Goal: Check status: Check status

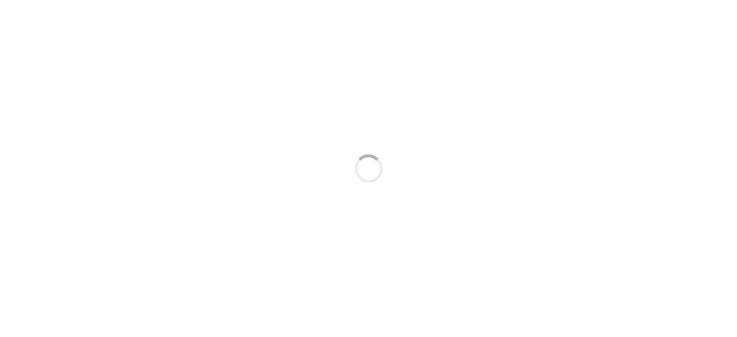
scroll to position [6, 0]
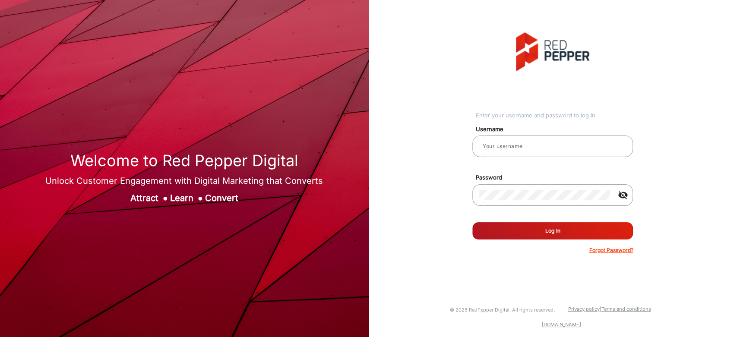
type input "[PERSON_NAME]"
click at [499, 233] on button "Log In" at bounding box center [552, 230] width 161 height 17
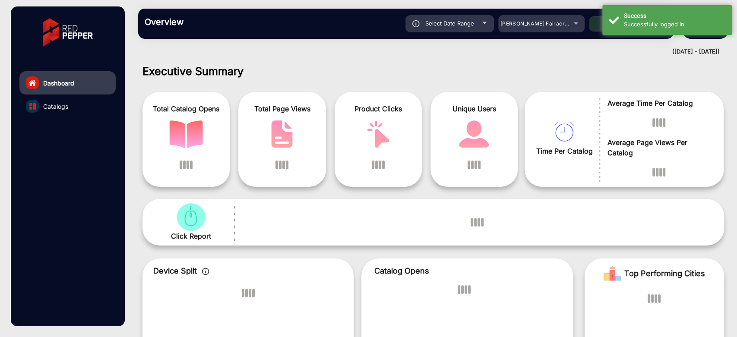
scroll to position [6, 0]
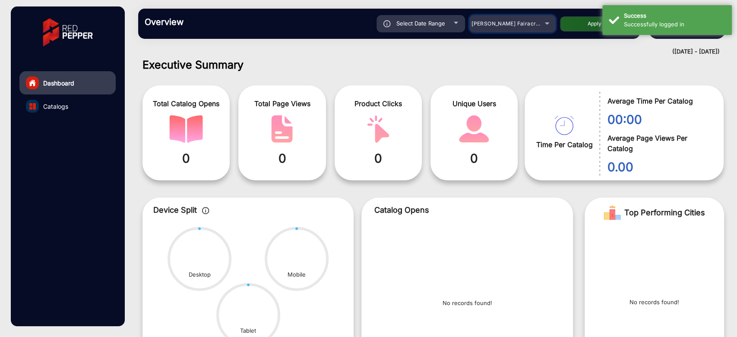
click at [525, 27] on div "[PERSON_NAME] Fairacre Farms" at bounding box center [505, 24] width 69 height 10
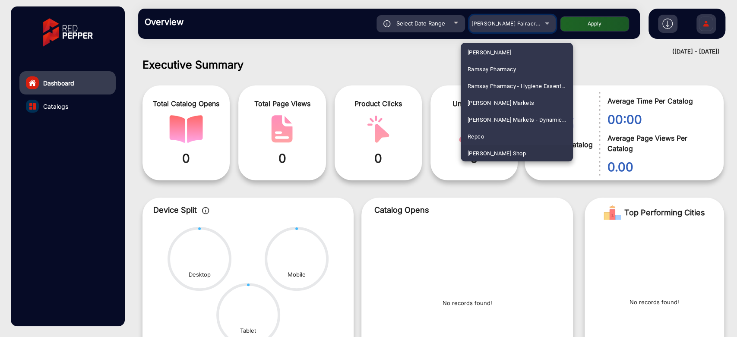
scroll to position [2123, 0]
click at [511, 153] on span "[PERSON_NAME] SHOP [GEOGRAPHIC_DATA]" at bounding box center [516, 153] width 98 height 17
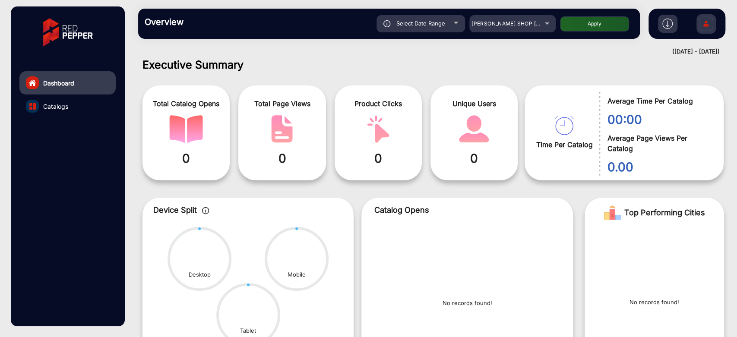
click at [451, 16] on div "Select Date Range" at bounding box center [420, 23] width 88 height 17
type input "[DATE]"
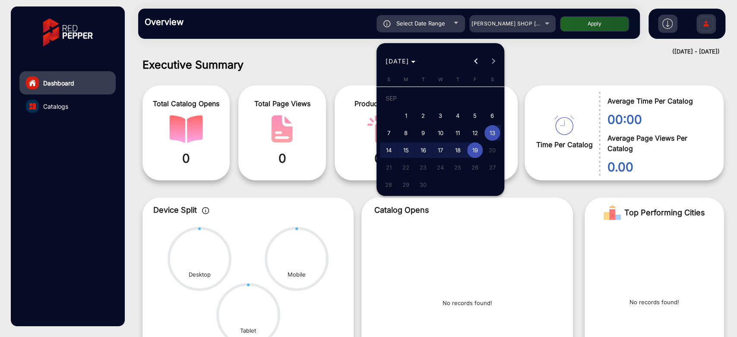
click at [437, 110] on span "3" at bounding box center [440, 116] width 16 height 16
type input "[DATE]"
click at [437, 110] on span "3" at bounding box center [440, 116] width 16 height 16
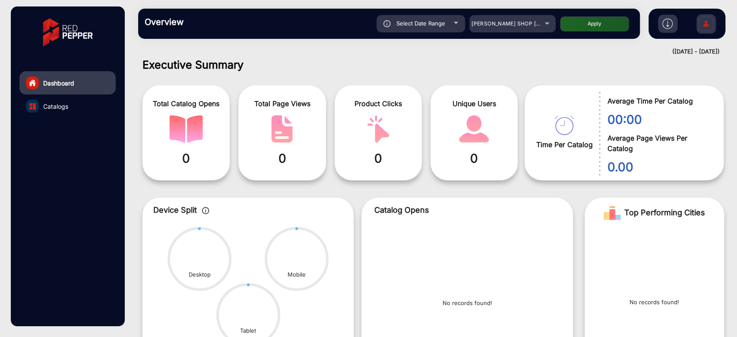
type input "[DATE]"
click at [602, 19] on button "Apply" at bounding box center [594, 23] width 69 height 15
type input "[DATE]"
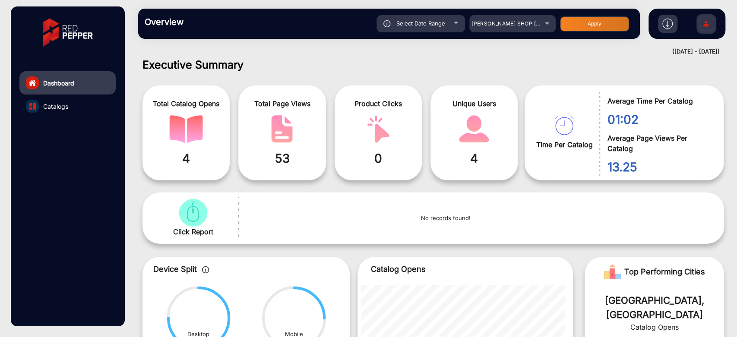
click at [438, 22] on span "Select Date Range" at bounding box center [420, 23] width 49 height 7
type input "[DATE]"
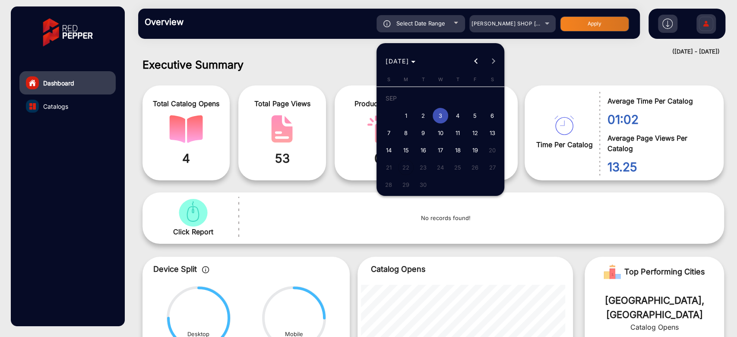
click at [459, 108] on span "4" at bounding box center [458, 116] width 16 height 16
type input "[DATE]"
click at [459, 108] on span "4" at bounding box center [458, 116] width 16 height 16
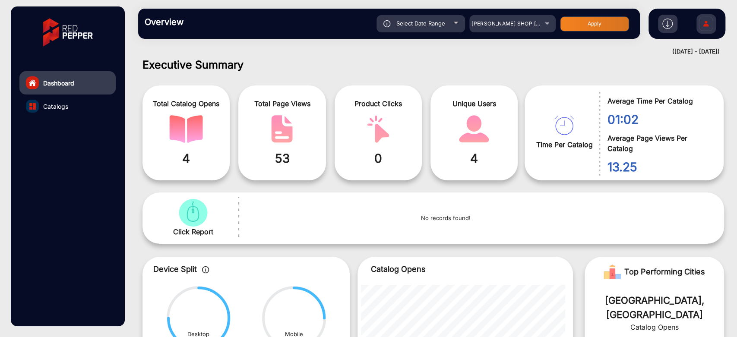
type input "[DATE]"
click at [606, 16] on button "Apply" at bounding box center [594, 23] width 69 height 15
type input "[DATE]"
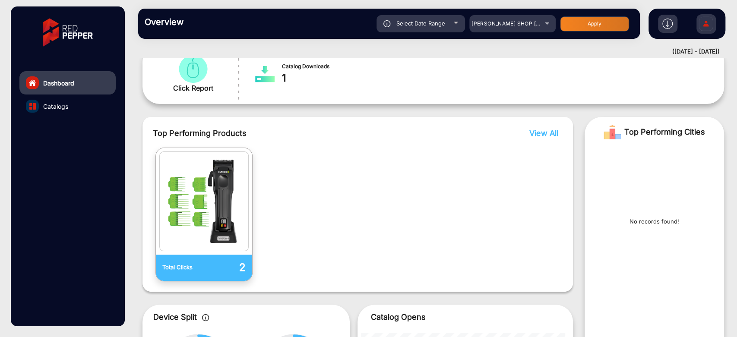
scroll to position [102, 0]
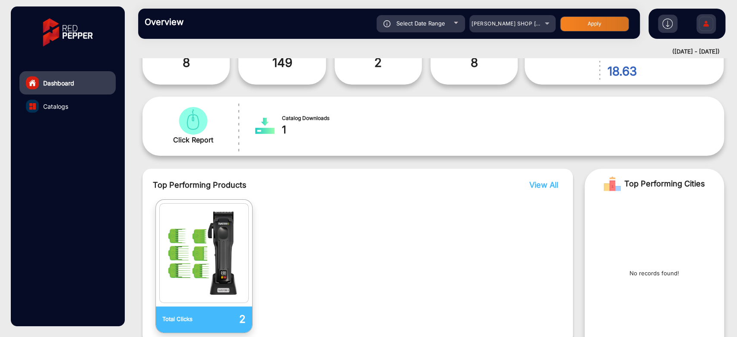
click at [461, 23] on div "Select Date Range" at bounding box center [420, 23] width 88 height 17
type input "[DATE]"
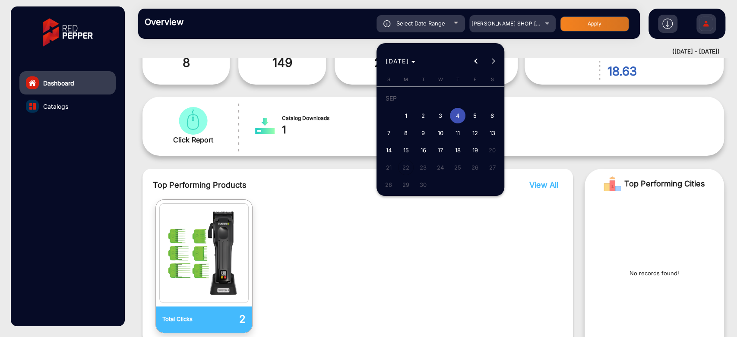
click at [477, 110] on span "5" at bounding box center [475, 116] width 16 height 16
type input "[DATE]"
click at [477, 110] on span "5" at bounding box center [475, 116] width 16 height 16
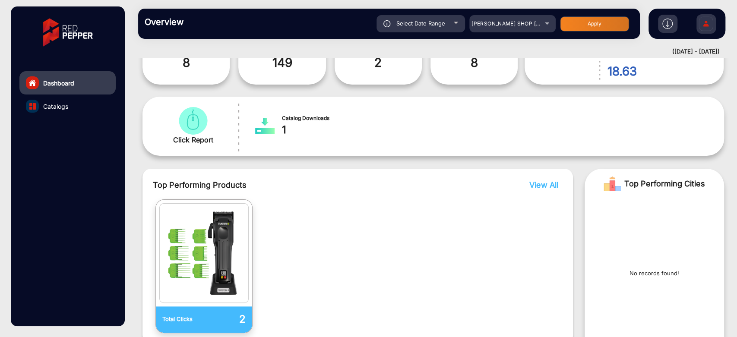
type input "[DATE]"
click at [590, 25] on button "Apply" at bounding box center [594, 23] width 69 height 15
type input "[DATE]"
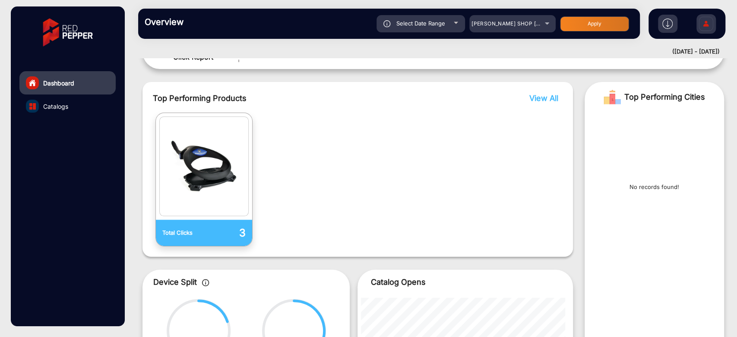
scroll to position [198, 0]
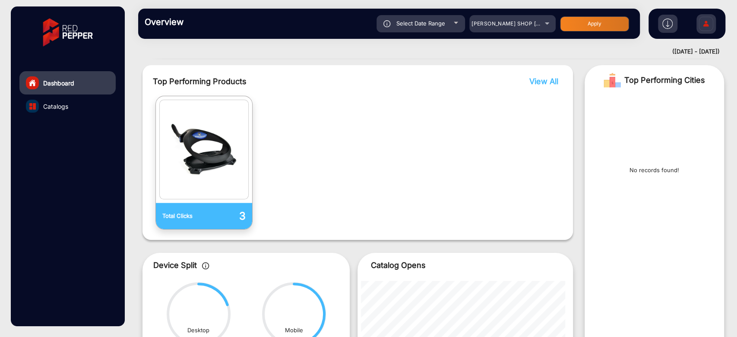
click at [460, 20] on div "Select Date Range" at bounding box center [420, 23] width 88 height 17
type input "[DATE]"
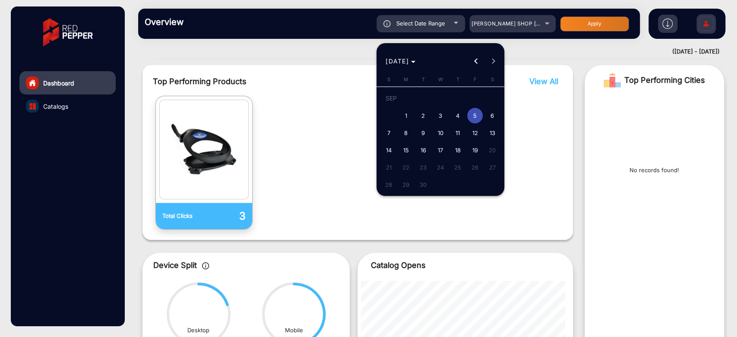
click at [494, 113] on span "6" at bounding box center [492, 116] width 16 height 16
type input "[DATE]"
click at [494, 113] on span "6" at bounding box center [492, 116] width 16 height 16
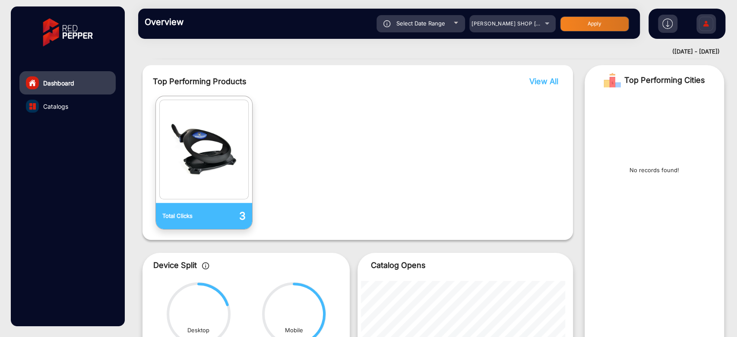
type input "[DATE]"
click at [565, 13] on div "Overview Reports Understand what makes your customers tick and learn how they a…" at bounding box center [388, 24] width 501 height 30
click at [571, 20] on button "Apply" at bounding box center [594, 23] width 69 height 15
type input "[DATE]"
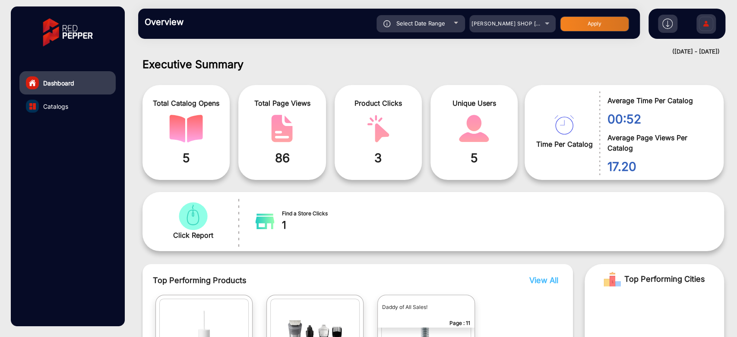
scroll to position [6, 0]
click at [429, 28] on div "Select Date Range" at bounding box center [420, 23] width 88 height 17
type input "[DATE]"
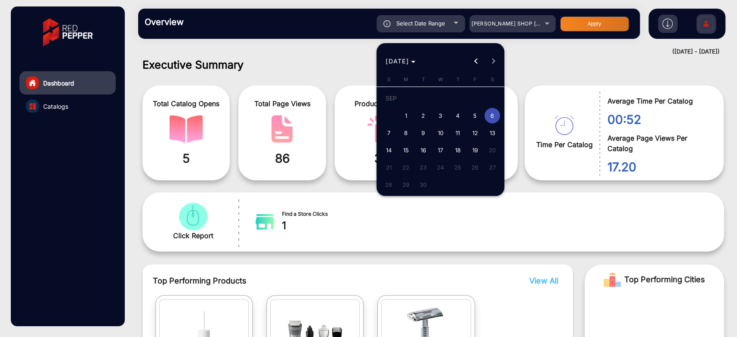
click at [407, 119] on span "1" at bounding box center [406, 116] width 16 height 16
type input "[DATE]"
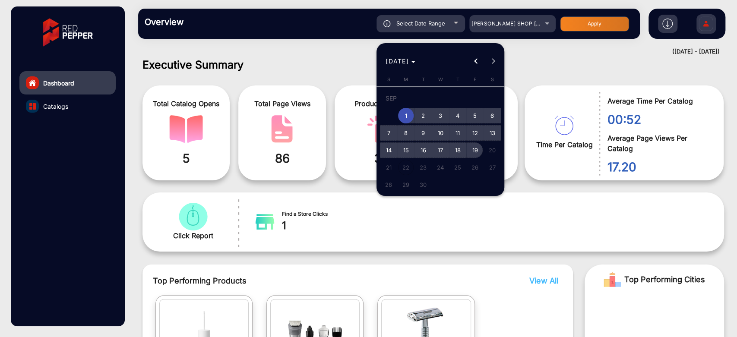
click at [477, 150] on span "19" at bounding box center [475, 150] width 16 height 16
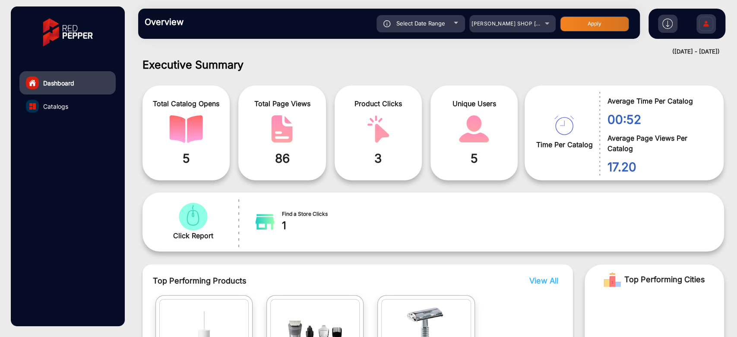
type input "[DATE]"
click at [571, 27] on button "Apply" at bounding box center [594, 23] width 69 height 15
type input "[DATE]"
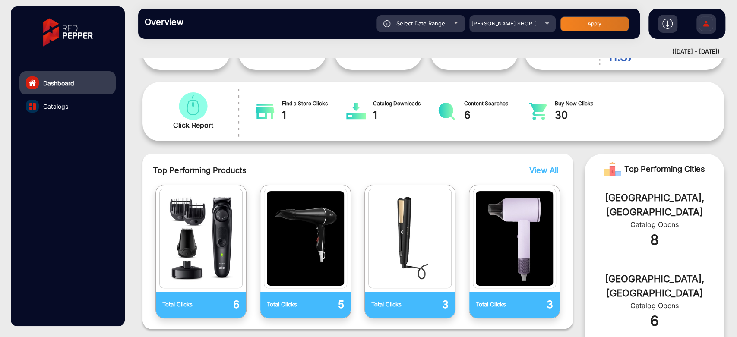
scroll to position [198, 0]
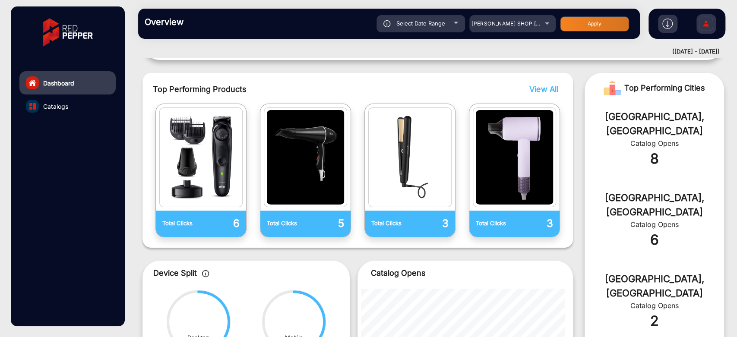
click at [460, 21] on div "Select Date Range" at bounding box center [420, 23] width 88 height 17
type input "[DATE]"
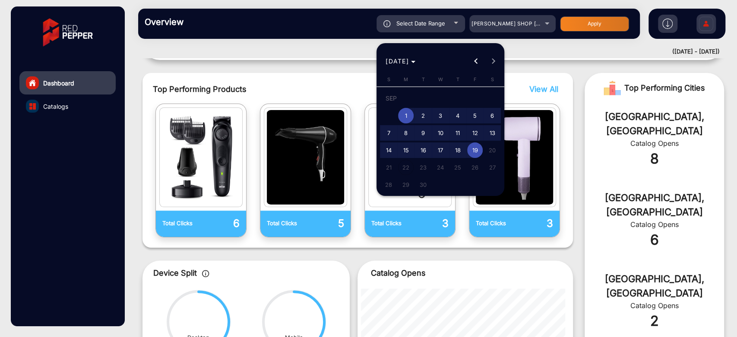
click at [453, 116] on span "4" at bounding box center [458, 116] width 16 height 16
type input "[DATE]"
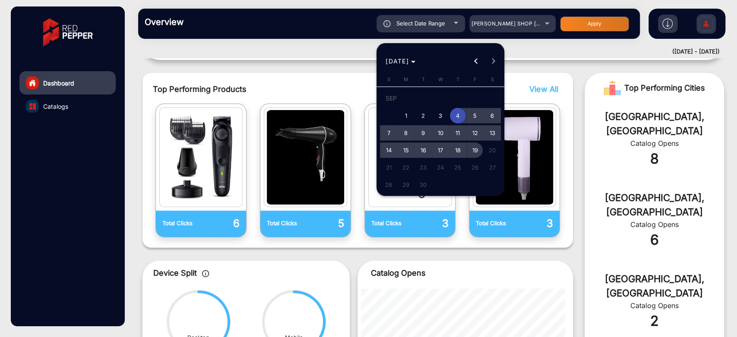
click at [473, 152] on span "19" at bounding box center [475, 150] width 16 height 16
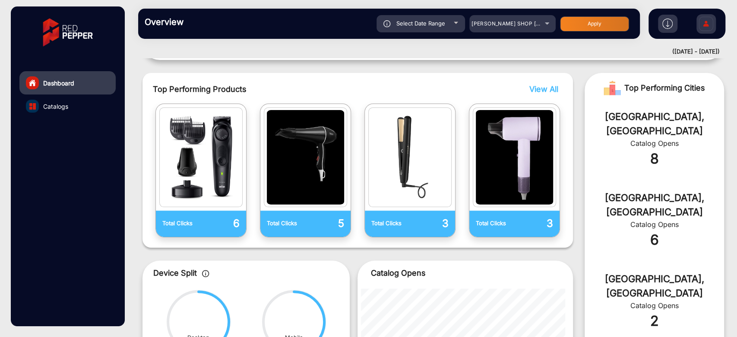
type input "[DATE]"
click at [576, 19] on button "Apply" at bounding box center [594, 23] width 69 height 15
type input "[DATE]"
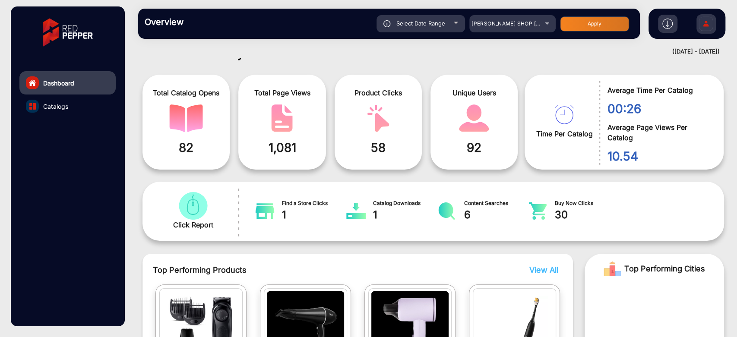
scroll to position [0, 0]
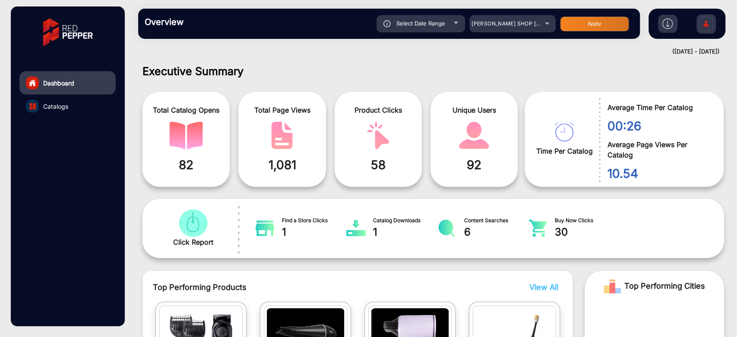
click at [452, 23] on div "Select Date Range" at bounding box center [420, 23] width 88 height 17
type input "[DATE]"
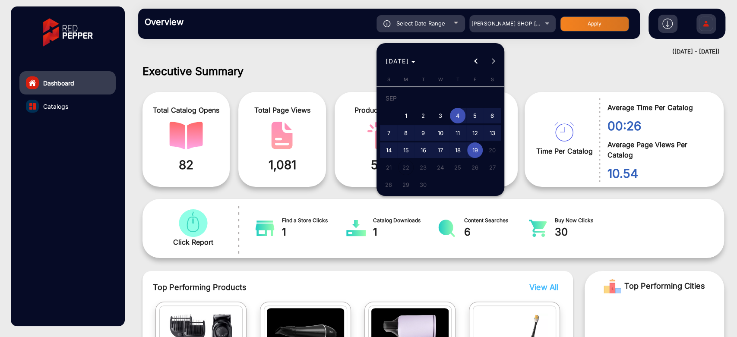
click at [456, 115] on span "4" at bounding box center [458, 116] width 16 height 16
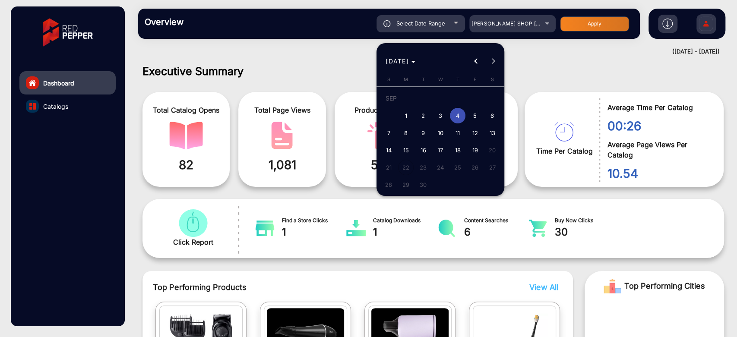
click at [456, 115] on span "4" at bounding box center [458, 116] width 16 height 16
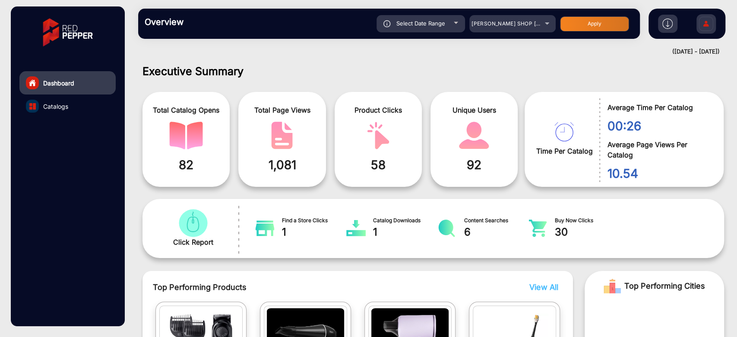
type input "[DATE]"
click at [586, 29] on button "Apply" at bounding box center [594, 23] width 69 height 15
type input "[DATE]"
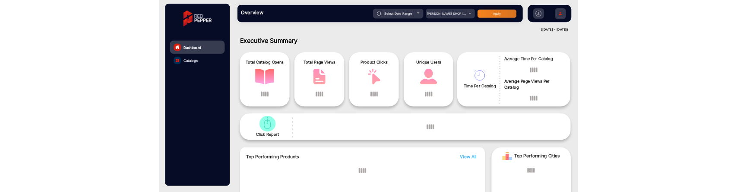
scroll to position [6, 0]
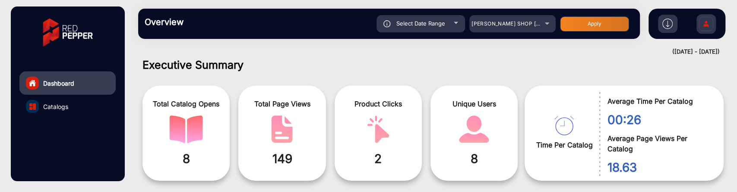
click at [451, 27] on div "Select Date Range" at bounding box center [420, 23] width 88 height 17
type input "[DATE]"
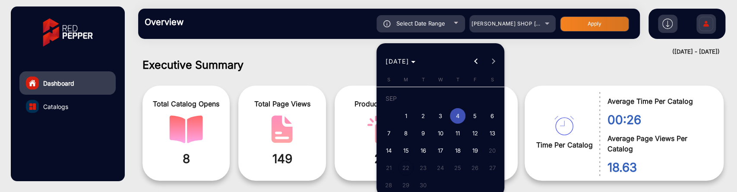
click at [407, 114] on span "1" at bounding box center [406, 116] width 16 height 16
type input "[DATE]"
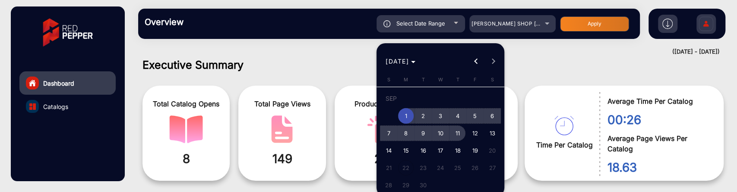
click at [451, 137] on span "11" at bounding box center [458, 133] width 16 height 16
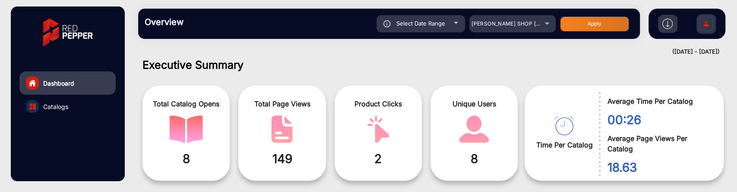
type input "[DATE]"
click at [607, 22] on button "Apply" at bounding box center [594, 23] width 69 height 15
type input "[DATE]"
click at [450, 29] on div "Select Date Range" at bounding box center [420, 23] width 88 height 17
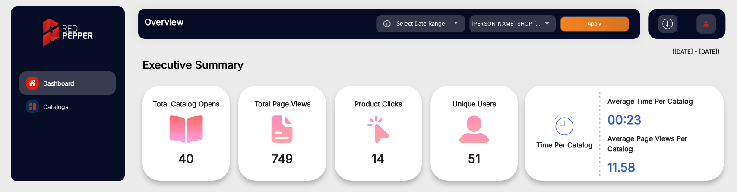
type input "[DATE]"
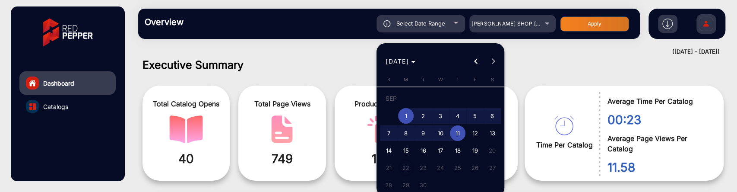
click at [365, 72] on div at bounding box center [368, 96] width 737 height 192
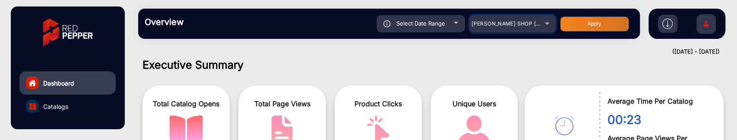
click at [501, 27] on div "[PERSON_NAME] SHOP [GEOGRAPHIC_DATA]" at bounding box center [505, 24] width 69 height 10
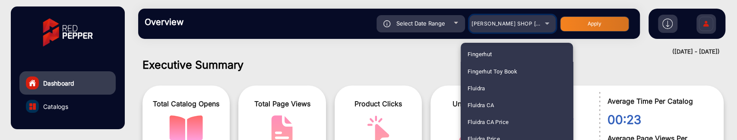
scroll to position [1126, 0]
click at [508, 107] on span "Food Fair Markets" at bounding box center [490, 107] width 47 height 17
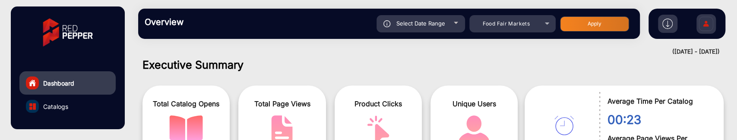
click at [571, 25] on button "Apply" at bounding box center [594, 23] width 69 height 15
type input "[DATE]"
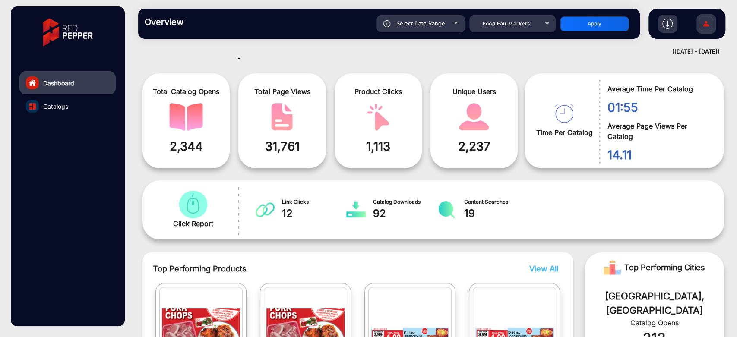
scroll to position [0, 0]
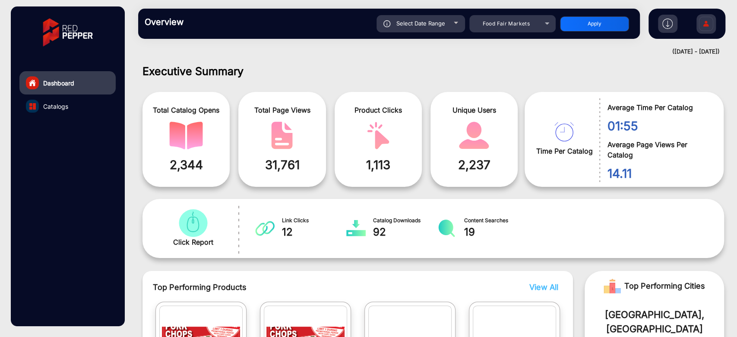
click at [457, 28] on div "Select Date Range" at bounding box center [420, 23] width 88 height 17
type input "[DATE]"
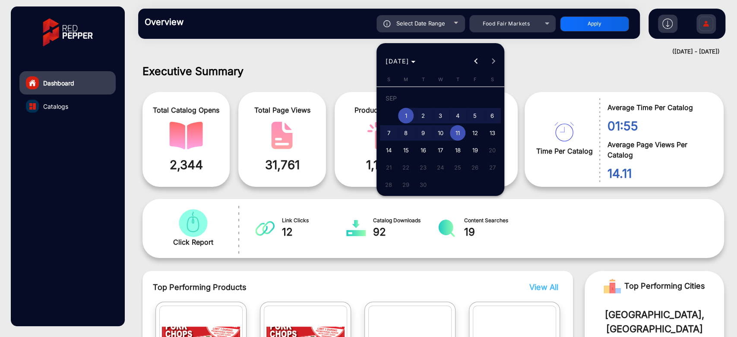
click at [470, 117] on span "5" at bounding box center [475, 116] width 16 height 16
type input "[DATE]"
click at [470, 117] on span "5" at bounding box center [475, 116] width 16 height 16
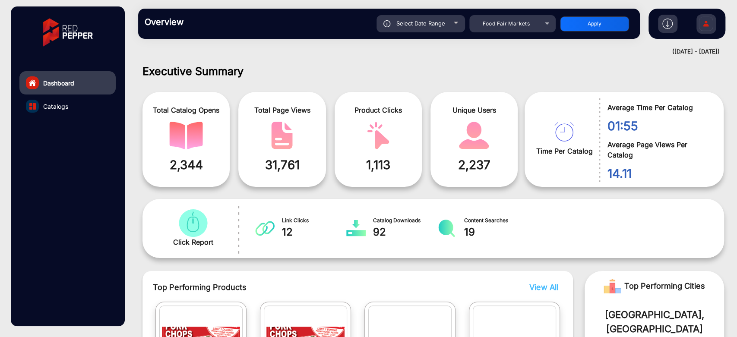
type input "[DATE]"
click at [577, 26] on button "Apply" at bounding box center [594, 23] width 69 height 15
type input "[DATE]"
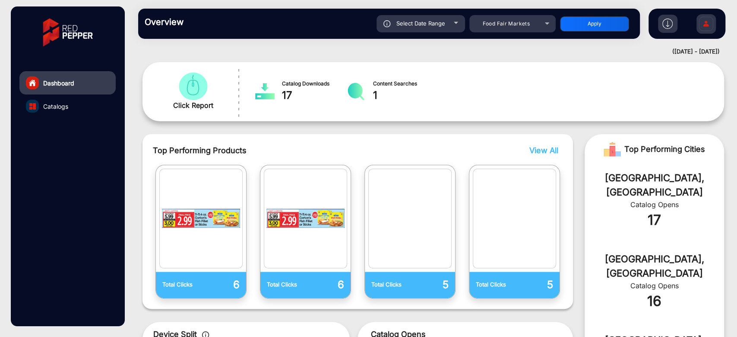
scroll to position [198, 0]
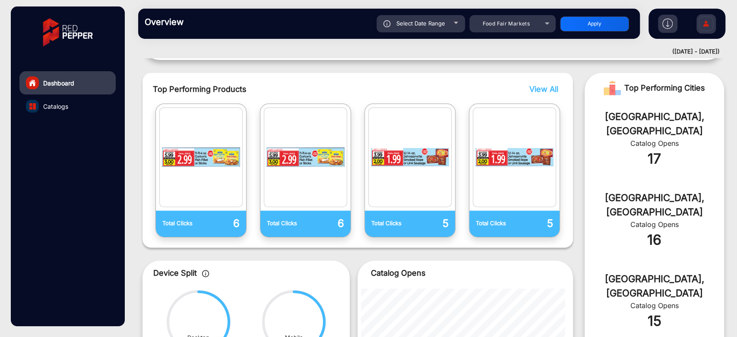
click at [444, 23] on span "Select Date Range" at bounding box center [420, 23] width 49 height 7
type input "[DATE]"
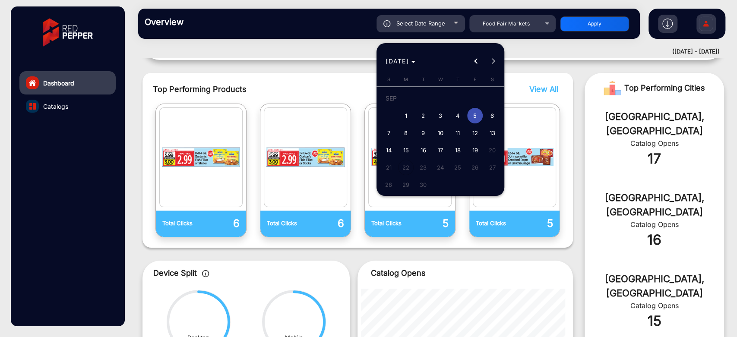
click at [471, 131] on span "12" at bounding box center [475, 133] width 16 height 16
type input "[DATE]"
click at [471, 131] on span "12" at bounding box center [475, 133] width 16 height 16
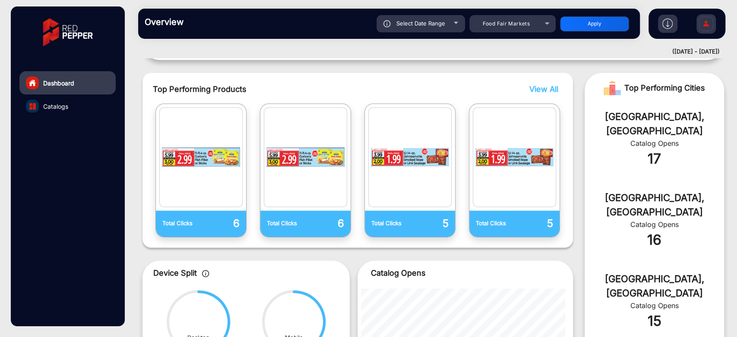
type input "[DATE]"
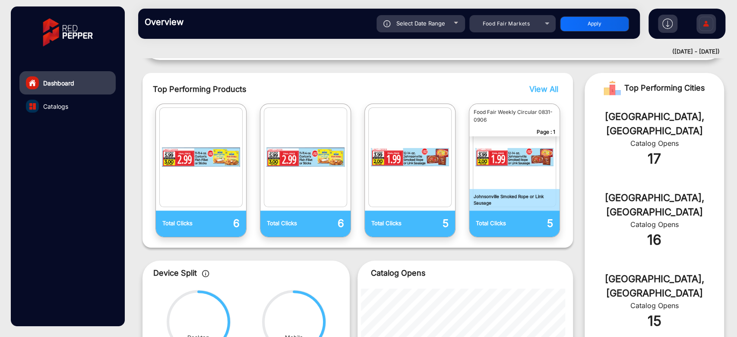
click at [596, 20] on button "Apply" at bounding box center [594, 23] width 69 height 15
type input "[DATE]"
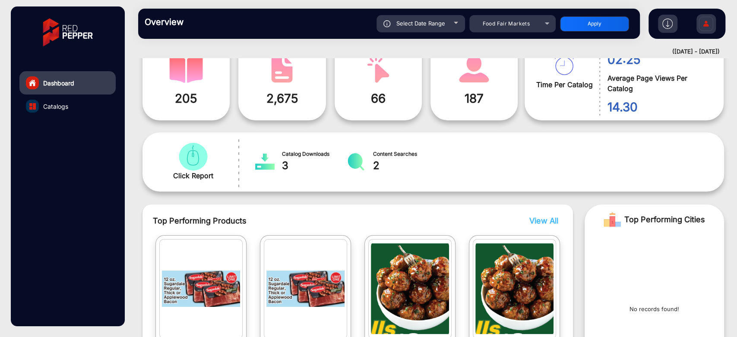
scroll to position [150, 0]
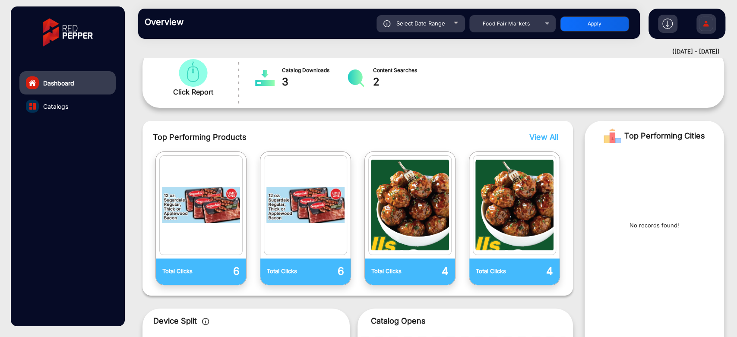
click at [452, 21] on div "Select Date Range" at bounding box center [420, 23] width 88 height 17
type input "[DATE]"
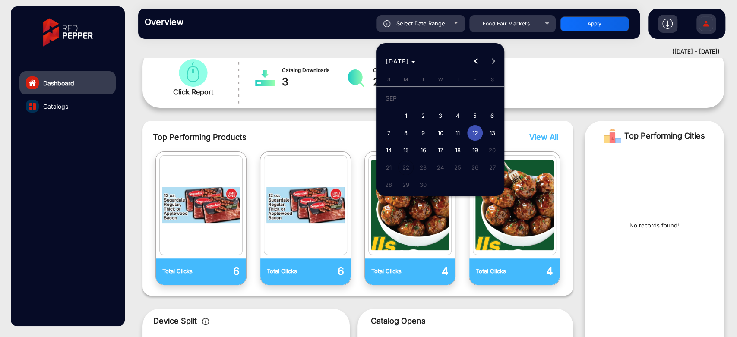
click at [479, 119] on span "5" at bounding box center [475, 116] width 16 height 16
type input "[DATE]"
click at [479, 119] on span "5" at bounding box center [475, 116] width 16 height 16
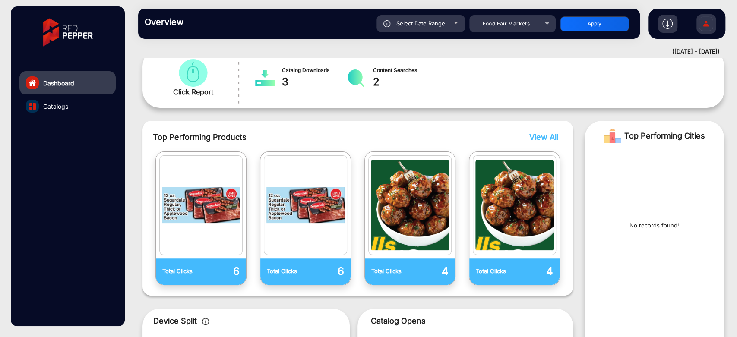
type input "[DATE]"
click at [565, 28] on button "Apply" at bounding box center [594, 23] width 69 height 15
type input "[DATE]"
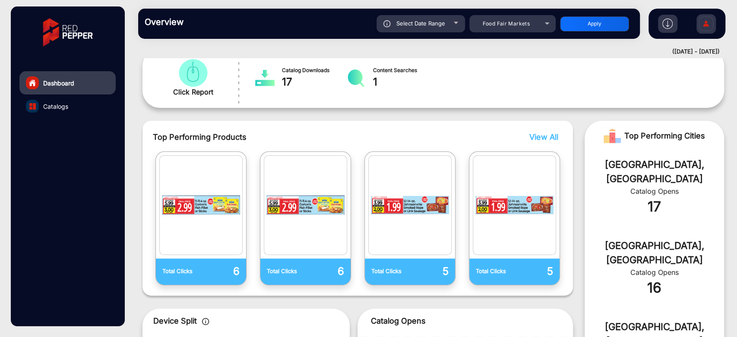
click at [451, 24] on div "Select Date Range" at bounding box center [420, 23] width 88 height 17
type input "[DATE]"
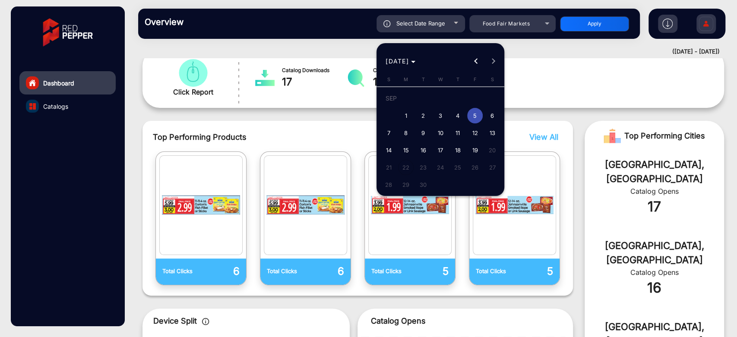
click at [492, 112] on span "6" at bounding box center [492, 116] width 16 height 16
type input "[DATE]"
click at [492, 112] on span "6" at bounding box center [492, 116] width 16 height 16
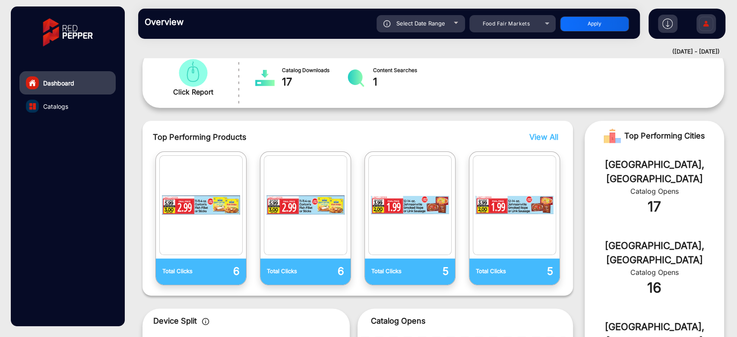
type input "[DATE]"
click at [574, 23] on button "Apply" at bounding box center [594, 23] width 69 height 15
type input "[DATE]"
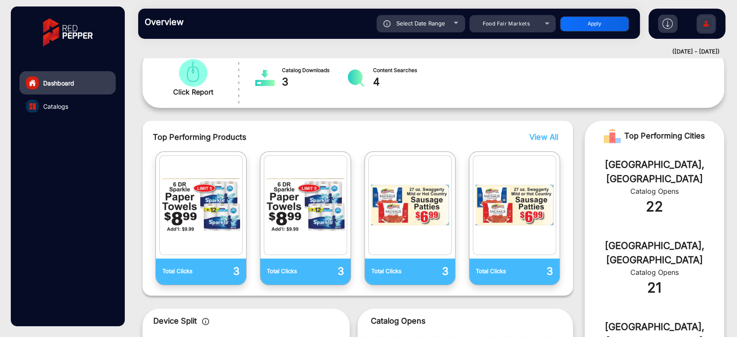
click at [445, 18] on div "Select Date Range" at bounding box center [420, 23] width 88 height 17
type input "[DATE]"
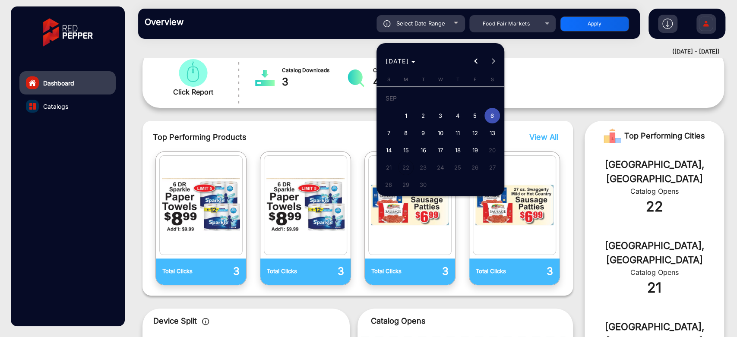
click at [453, 142] on button "18" at bounding box center [457, 150] width 17 height 17
type input "[DATE]"
click at [453, 142] on button "18" at bounding box center [457, 150] width 17 height 17
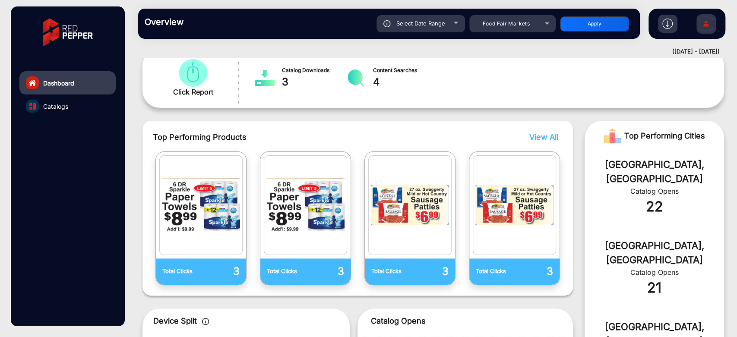
type input "[DATE]"
click at [580, 30] on button "Apply" at bounding box center [594, 23] width 69 height 15
type input "[DATE]"
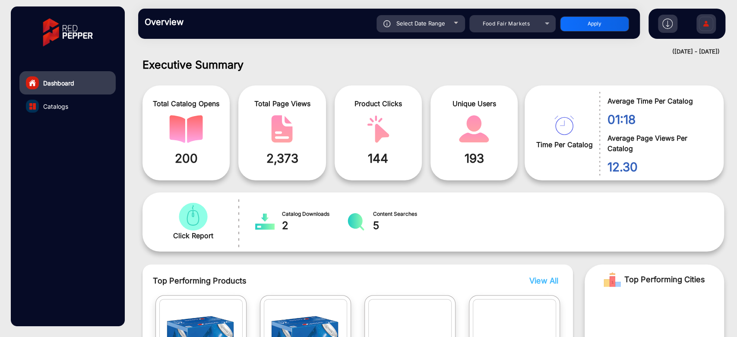
scroll to position [246, 0]
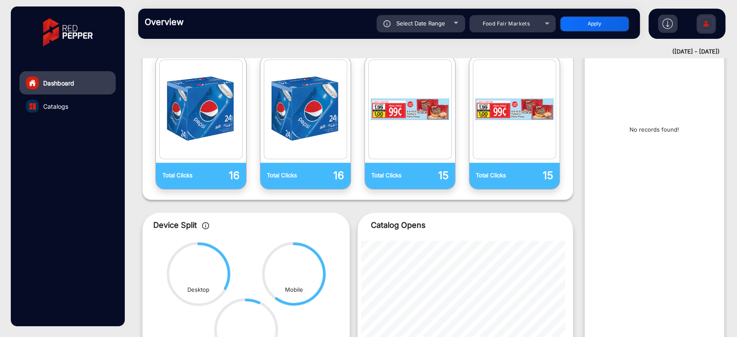
click at [452, 28] on div "Select Date Range" at bounding box center [420, 23] width 88 height 17
type input "[DATE]"
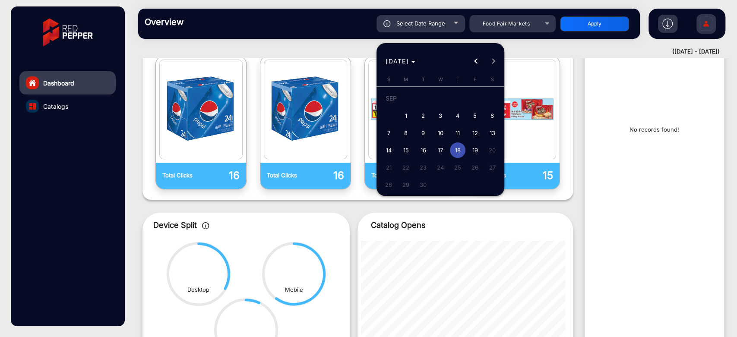
click at [473, 156] on span "19" at bounding box center [475, 150] width 16 height 16
type input "[DATE]"
click at [584, 19] on div at bounding box center [368, 168] width 737 height 337
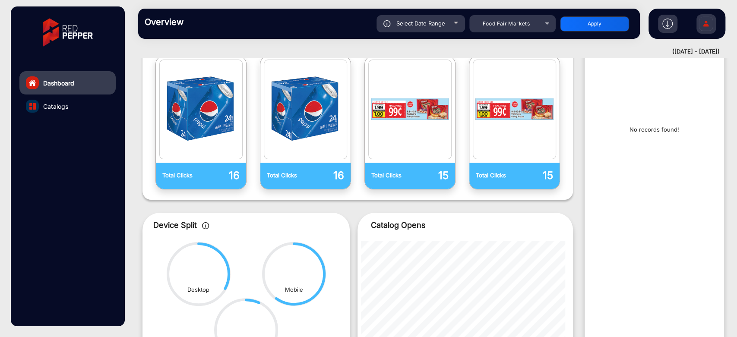
click at [581, 29] on button "Apply" at bounding box center [594, 23] width 69 height 15
type input "[DATE]"
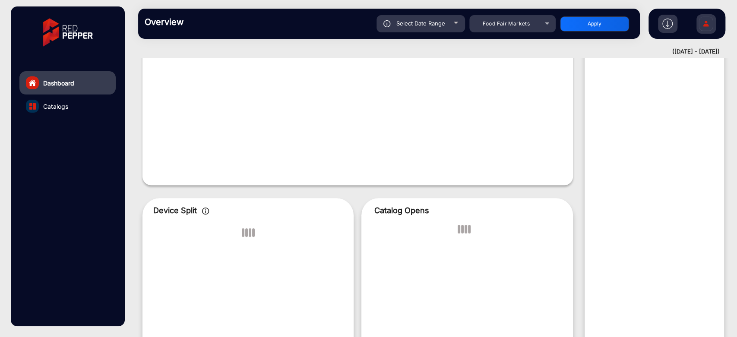
scroll to position [6, 0]
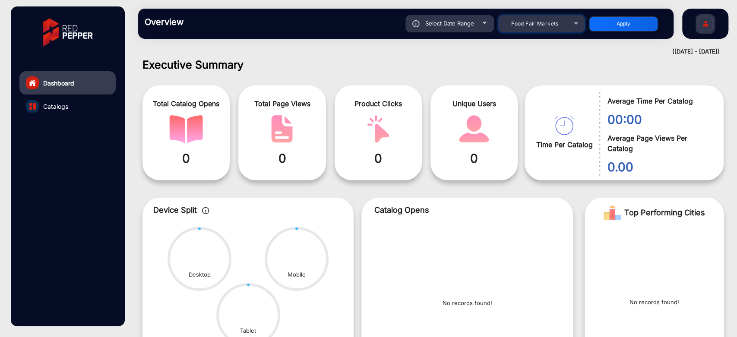
click at [570, 23] on div "Food Fair Markets" at bounding box center [541, 24] width 86 height 10
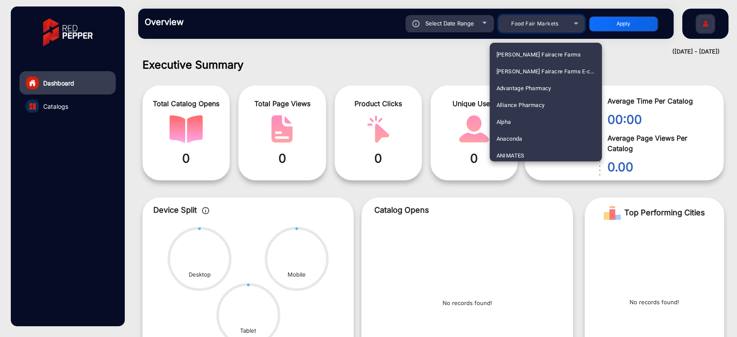
scroll to position [1080, 0]
click at [454, 75] on div at bounding box center [368, 168] width 737 height 337
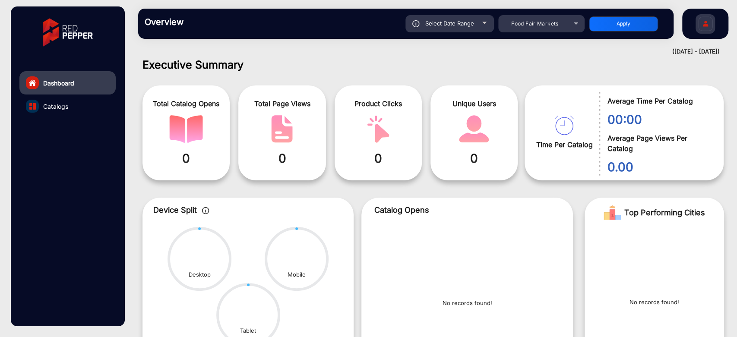
click at [487, 26] on div "Select Date Range" at bounding box center [449, 23] width 88 height 17
type input "[DATE]"
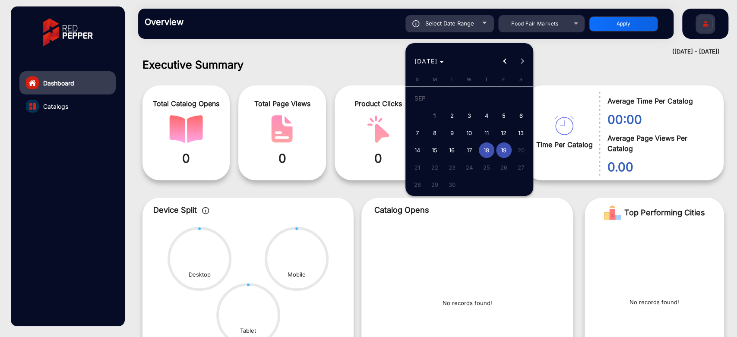
click at [473, 132] on span "10" at bounding box center [469, 133] width 16 height 16
type input "[DATE]"
click at [473, 132] on span "10" at bounding box center [469, 133] width 16 height 16
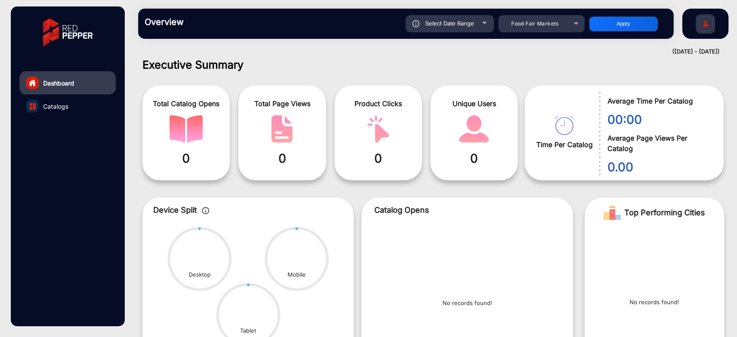
type input "[DATE]"
click at [637, 20] on button "Apply" at bounding box center [623, 23] width 69 height 15
type input "[DATE]"
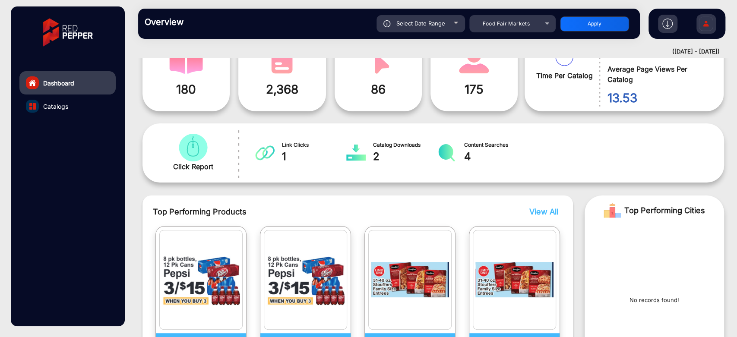
scroll to position [150, 0]
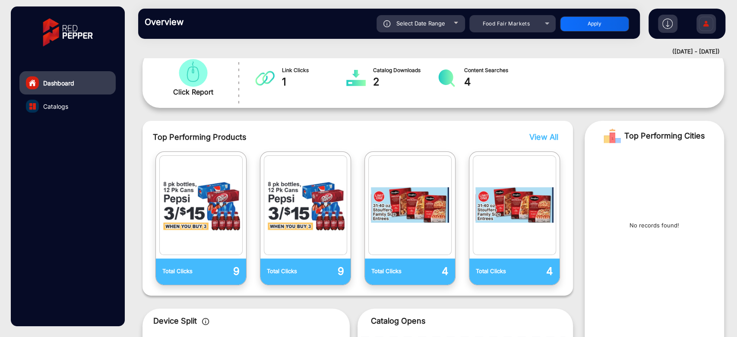
click at [455, 26] on div "Select Date Range" at bounding box center [420, 23] width 88 height 17
type input "[DATE]"
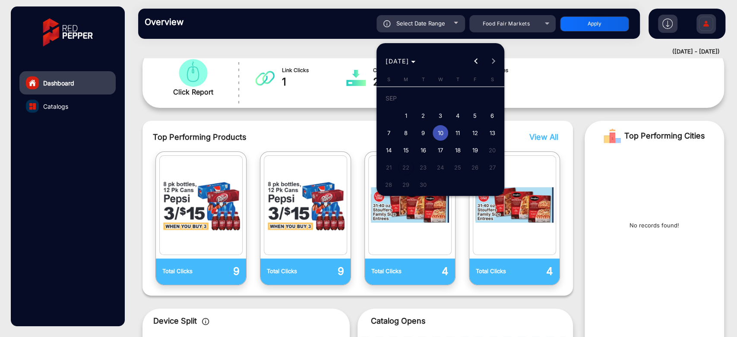
click at [404, 131] on span "8" at bounding box center [406, 133] width 16 height 16
type input "[DATE]"
click at [404, 131] on span "8" at bounding box center [406, 133] width 16 height 16
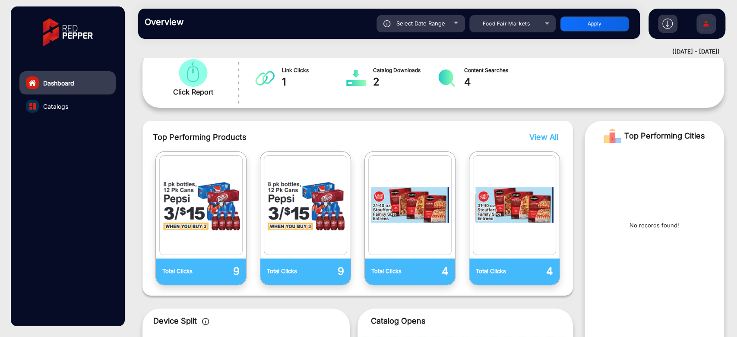
type input "[DATE]"
click at [577, 25] on button "Apply" at bounding box center [594, 23] width 69 height 15
type input "[DATE]"
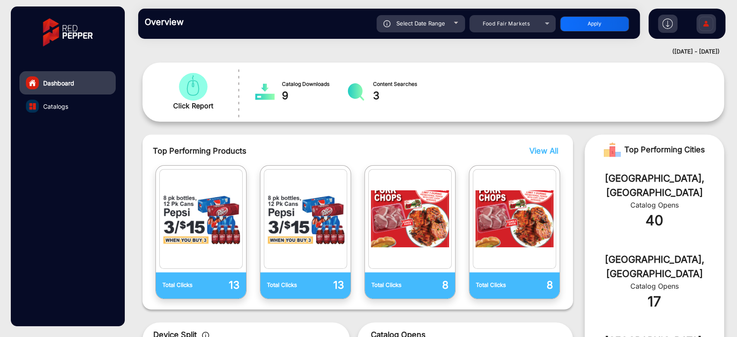
scroll to position [0, 0]
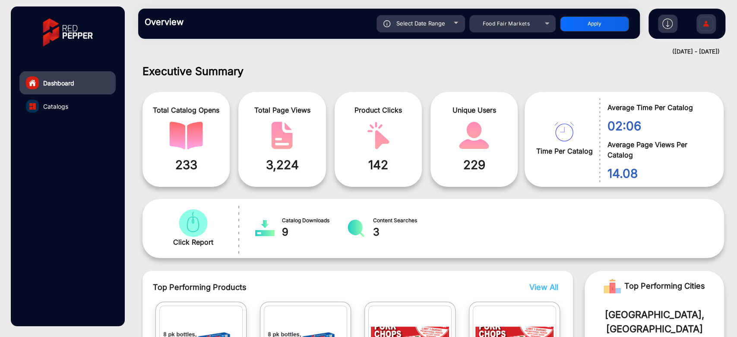
click at [458, 22] on div "Select Date Range" at bounding box center [420, 23] width 88 height 17
type input "[DATE]"
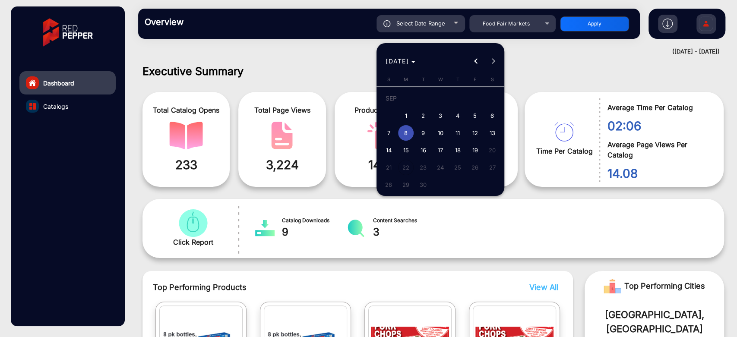
click at [511, 67] on div at bounding box center [368, 168] width 737 height 337
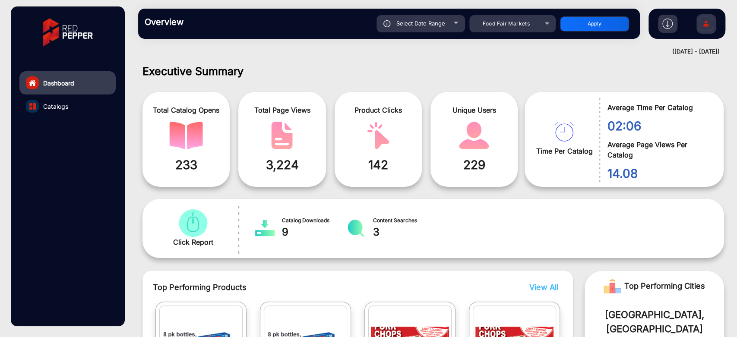
click at [522, 3] on div "Overview Reports Understand what makes your customers tick and learn how they a…" at bounding box center [432, 23] width 607 height 47
click at [538, 25] on div "Food Fair Markets" at bounding box center [505, 24] width 69 height 10
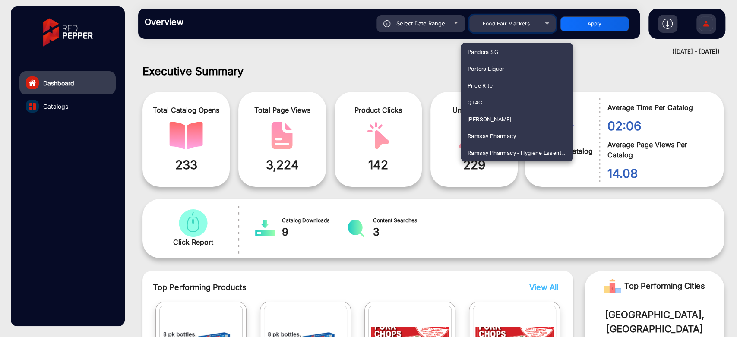
scroll to position [2056, 0]
click at [559, 192] on div at bounding box center [368, 168] width 737 height 337
